Goal: Transaction & Acquisition: Purchase product/service

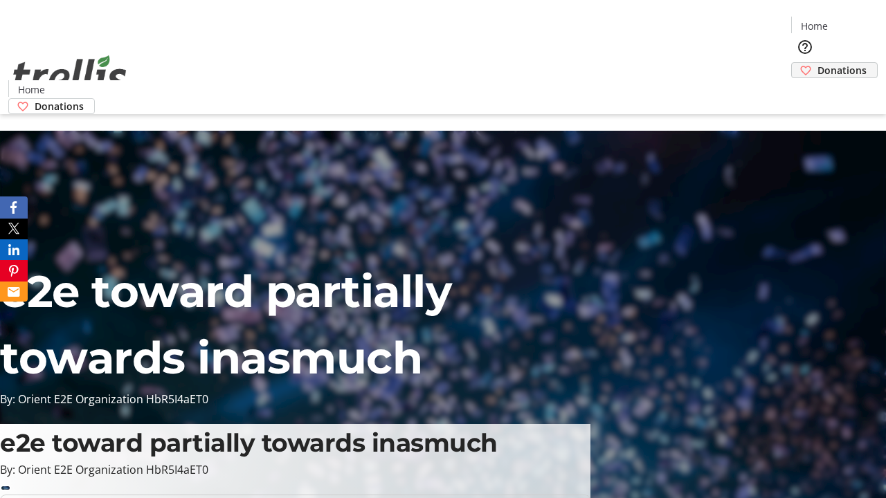
click at [817, 63] on span "Donations" at bounding box center [841, 70] width 49 height 15
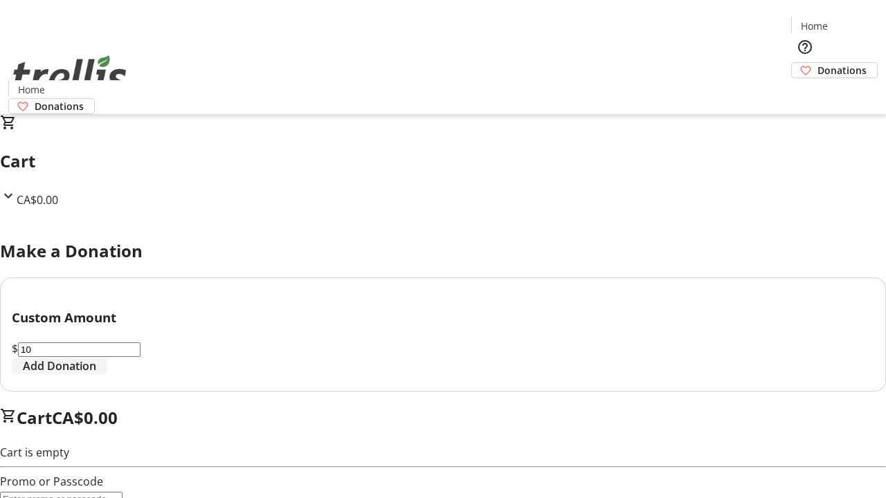
click at [96, 374] on span "Add Donation" at bounding box center [59, 366] width 73 height 17
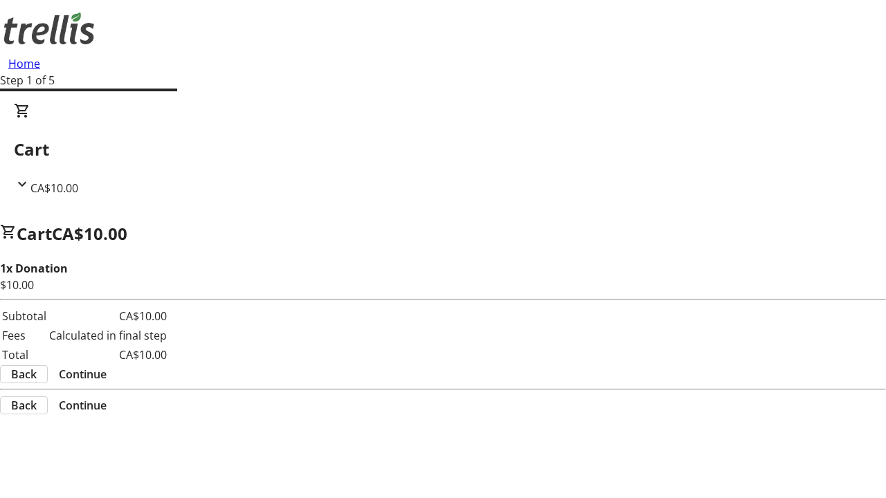
select select "CA"
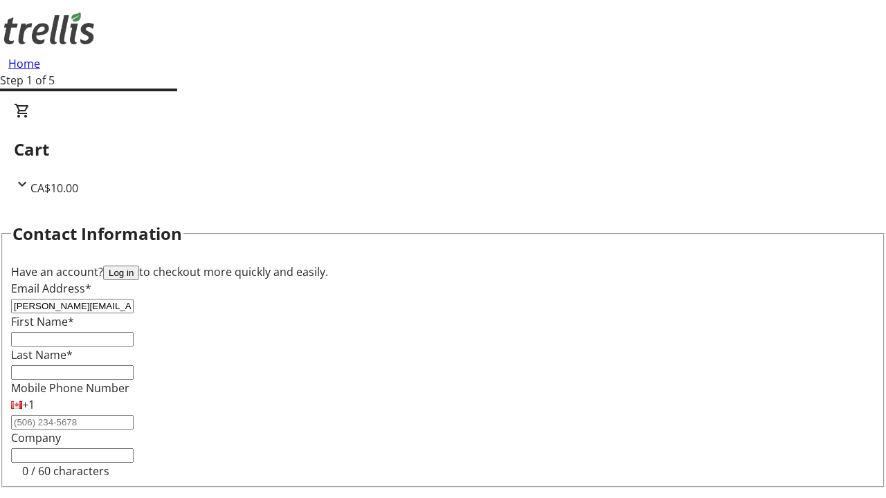
type input "[PERSON_NAME][EMAIL_ADDRESS][DOMAIN_NAME]"
type input "[PERSON_NAME]"
type input "[STREET_ADDRESS][PERSON_NAME]"
type input "Kelowna"
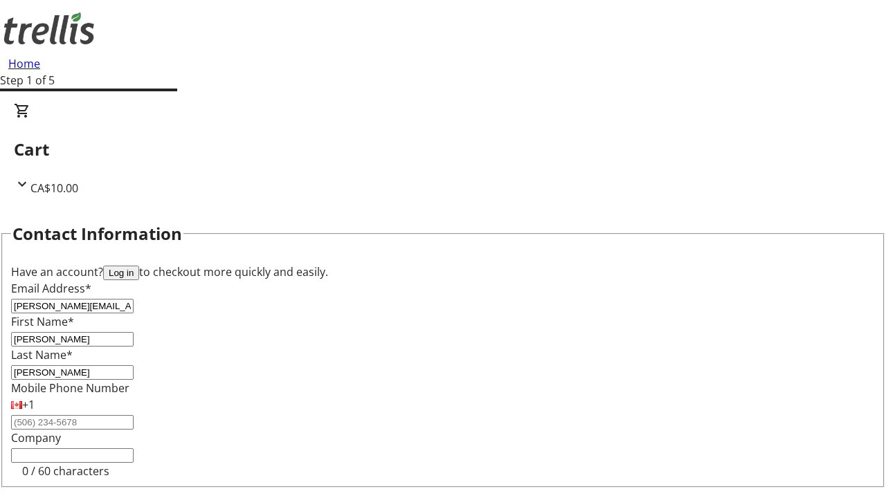
select select "BC"
type input "Kelowna"
type input "V1Y 0C2"
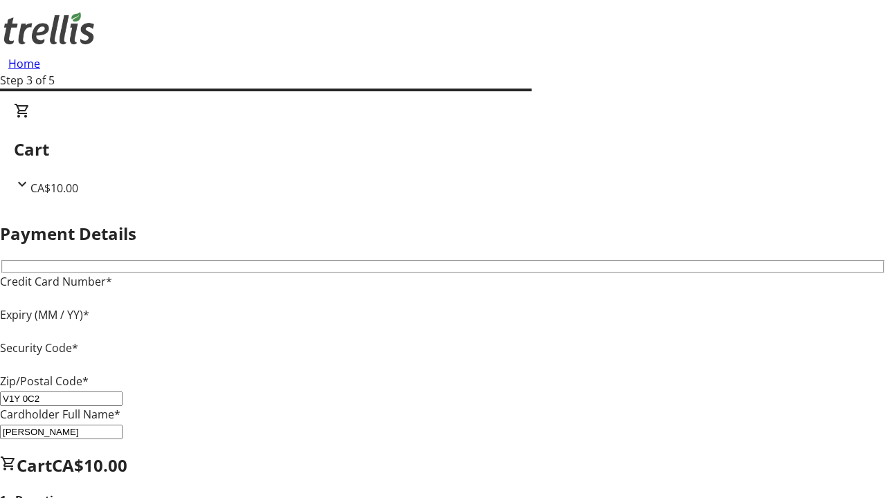
type input "V1Y 0C2"
